Goal: Entertainment & Leisure: Consume media (video, audio)

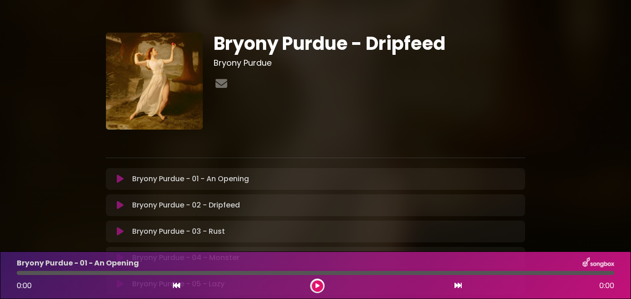
click at [121, 179] on icon at bounding box center [120, 178] width 7 height 9
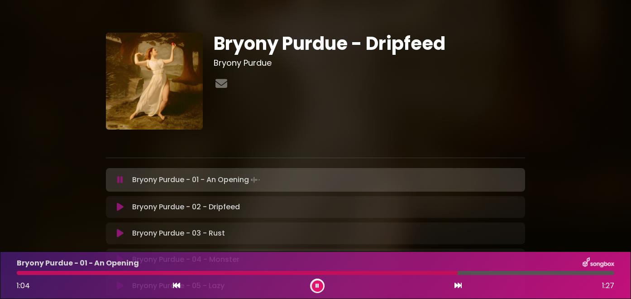
click at [119, 207] on icon at bounding box center [120, 206] width 7 height 9
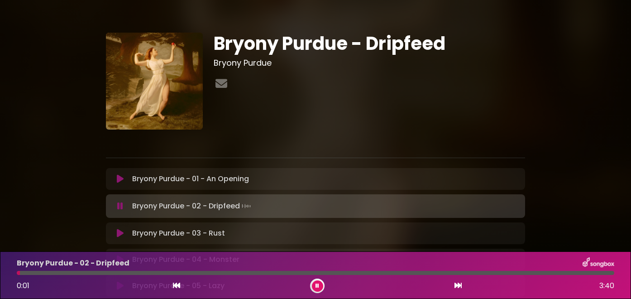
click at [82, 276] on div "Bryony Purdue - 02 - Dripfeed 0:01 3:40" at bounding box center [315, 275] width 608 height 36
click at [93, 272] on div at bounding box center [315, 272] width 597 height 4
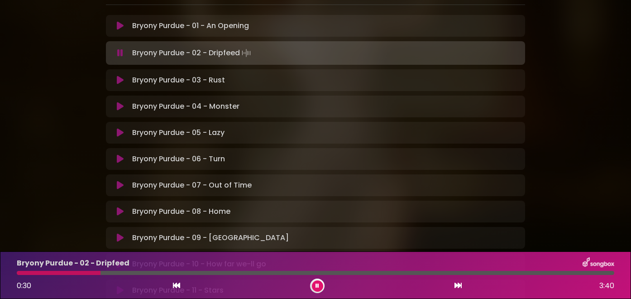
click at [176, 272] on div at bounding box center [315, 272] width 597 height 4
click at [122, 81] on icon at bounding box center [120, 80] width 7 height 9
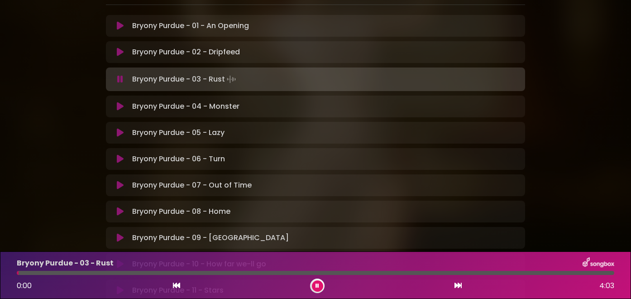
click at [146, 271] on div at bounding box center [315, 272] width 597 height 4
click at [253, 271] on div at bounding box center [315, 272] width 597 height 4
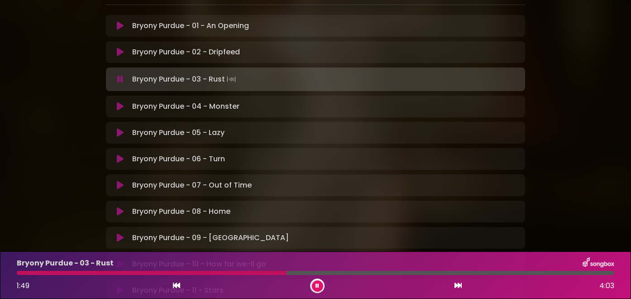
click at [120, 104] on icon at bounding box center [120, 106] width 7 height 9
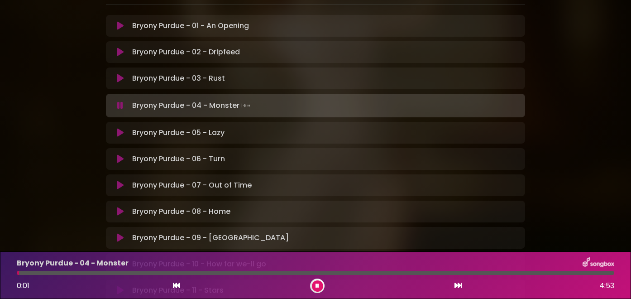
click at [240, 274] on div at bounding box center [315, 272] width 597 height 4
